Goal: Task Accomplishment & Management: Manage account settings

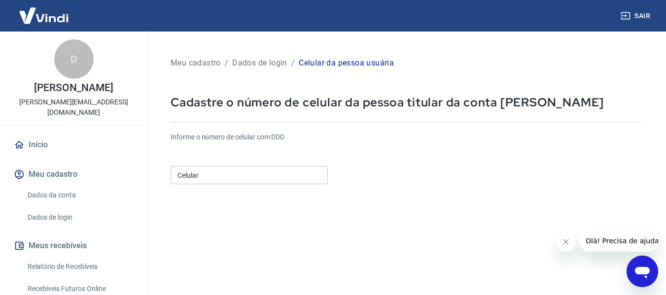
click at [266, 172] on input "Celular" at bounding box center [248, 175] width 157 height 18
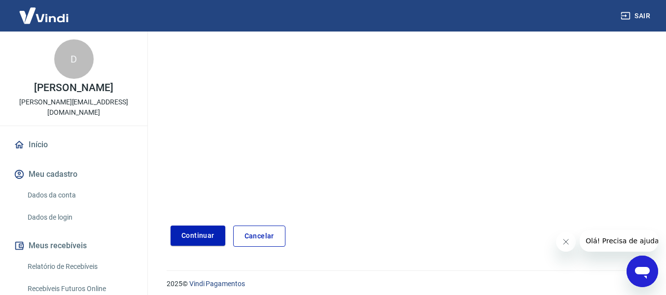
scroll to position [171, 0]
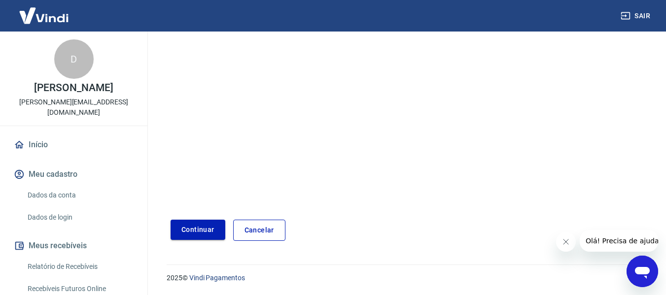
type input "[PHONE_NUMBER]"
click at [200, 231] on button "Continuar" at bounding box center [197, 230] width 55 height 20
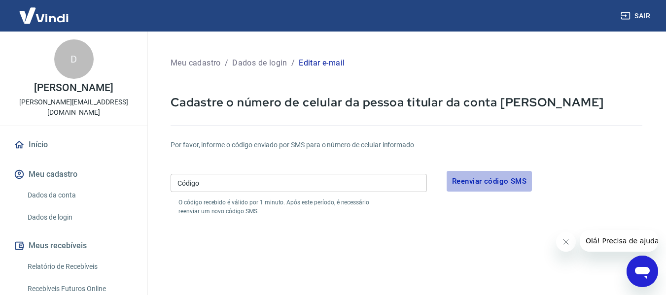
click at [463, 178] on button "Reenviar código SMS" at bounding box center [488, 181] width 85 height 21
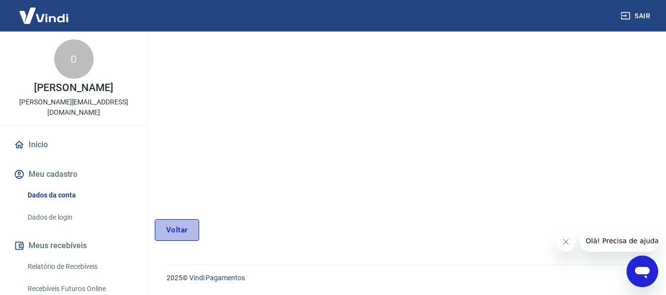
click at [177, 225] on link "Voltar" at bounding box center [177, 230] width 44 height 22
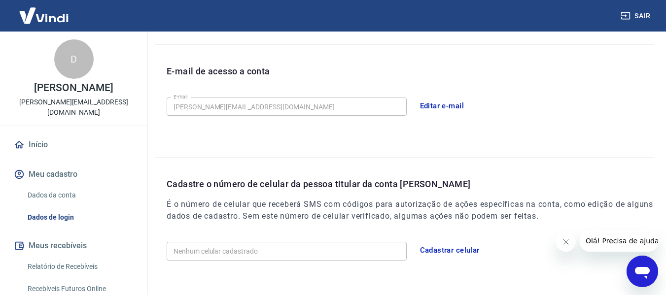
scroll to position [220, 0]
